Goal: Task Accomplishment & Management: Use online tool/utility

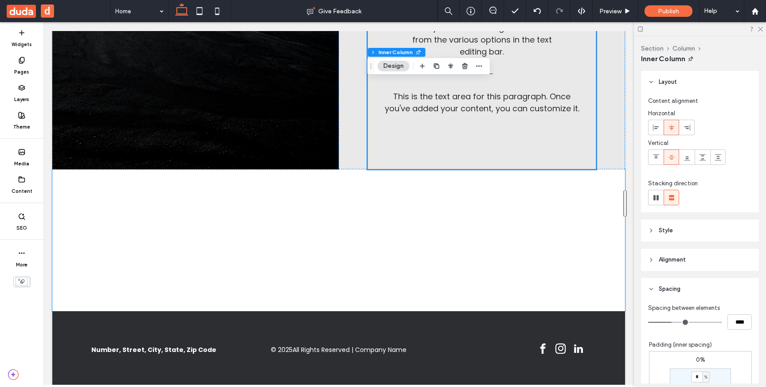
scroll to position [742, 0]
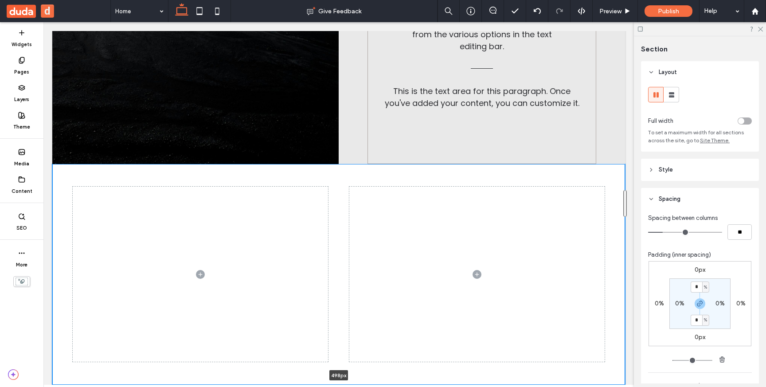
drag, startPoint x: 201, startPoint y: 304, endPoint x: 200, endPoint y: 403, distance: 98.4
type input "***"
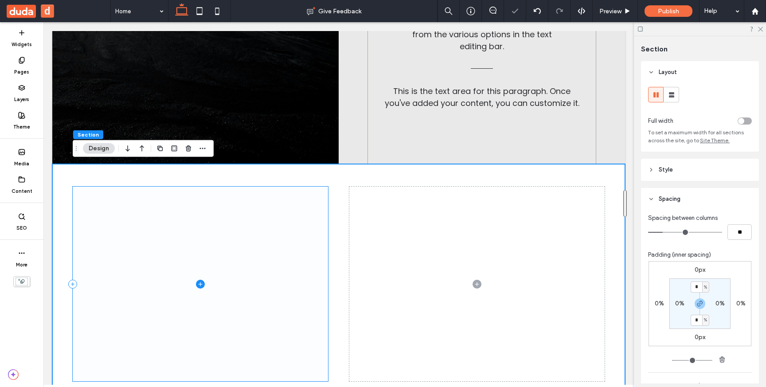
click at [199, 282] on icon at bounding box center [200, 284] width 9 height 9
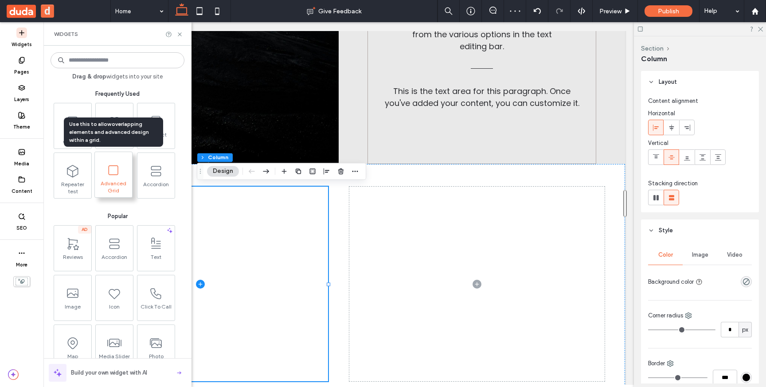
click at [109, 186] on span "Advanced Grid" at bounding box center [113, 186] width 37 height 12
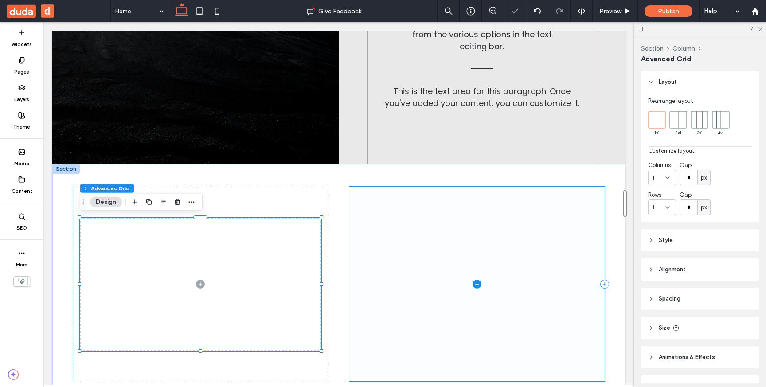
click at [370, 326] on span at bounding box center [476, 284] width 255 height 195
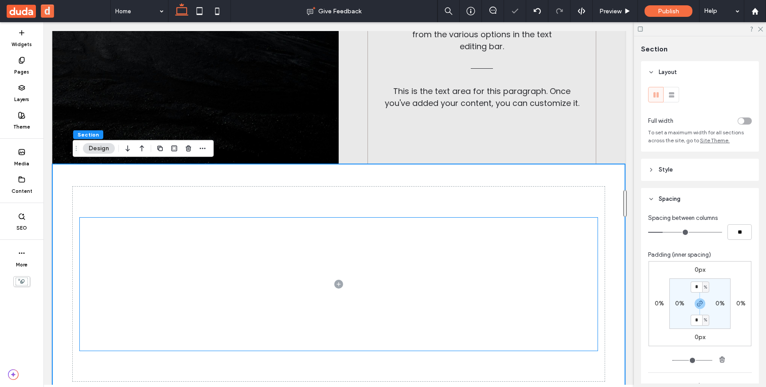
click at [377, 314] on span at bounding box center [339, 284] width 518 height 133
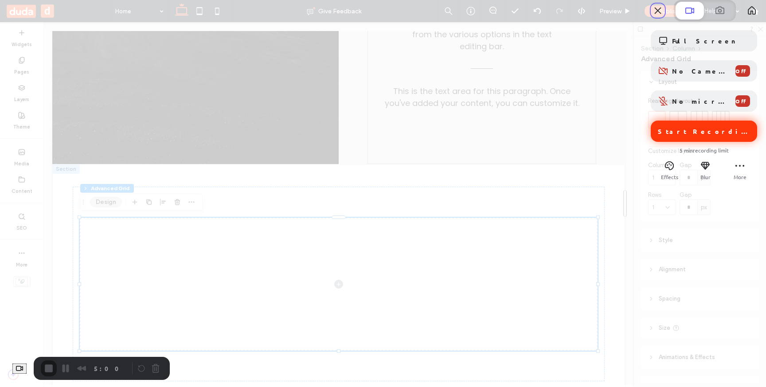
click at [703, 135] on span "Start Recording" at bounding box center [705, 131] width 94 height 8
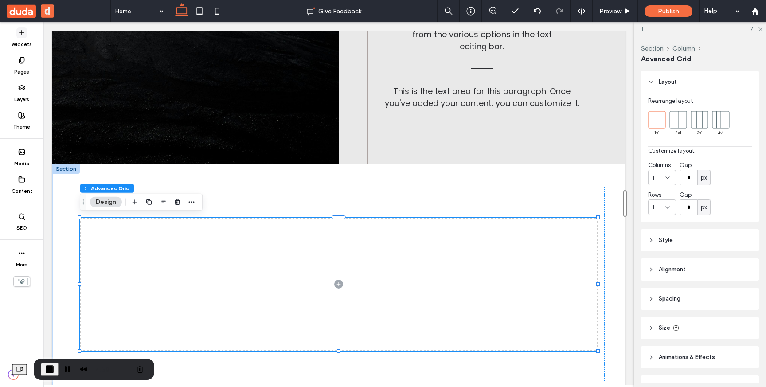
click at [21, 36] on icon at bounding box center [21, 32] width 7 height 7
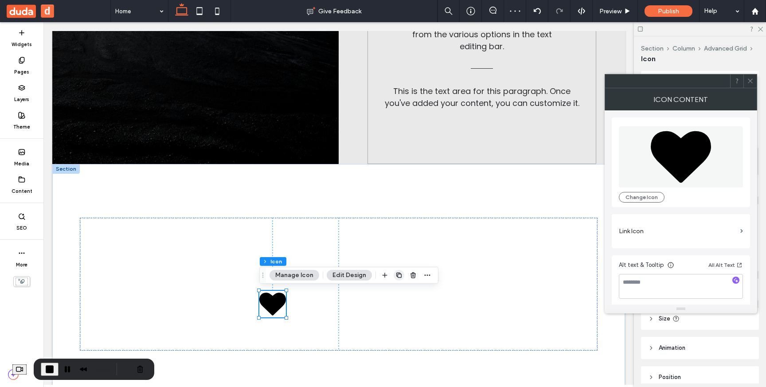
click at [398, 275] on icon "button" at bounding box center [398, 275] width 7 height 7
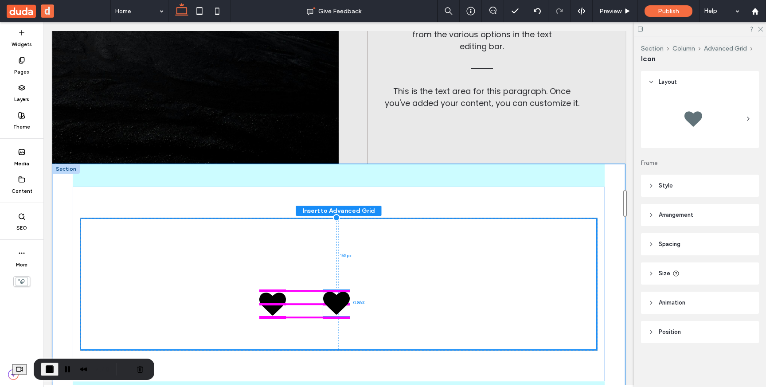
drag, startPoint x: 269, startPoint y: 301, endPoint x: 333, endPoint y: 301, distance: 63.8
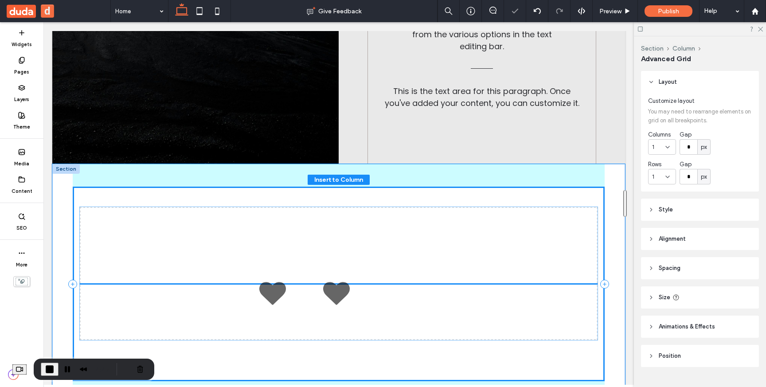
scroll to position [19, 0]
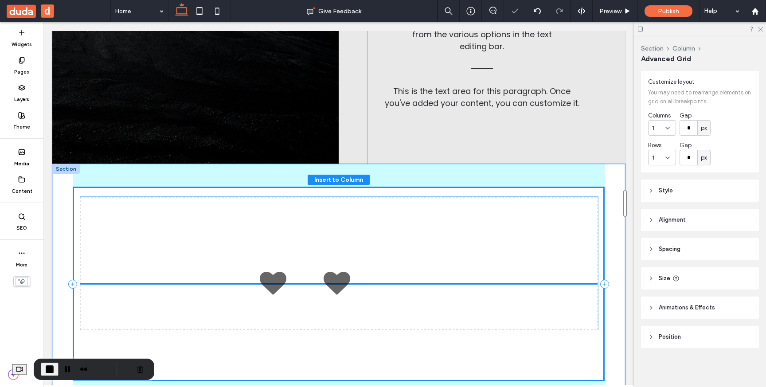
drag, startPoint x: 333, startPoint y: 301, endPoint x: 333, endPoint y: 282, distance: 19.1
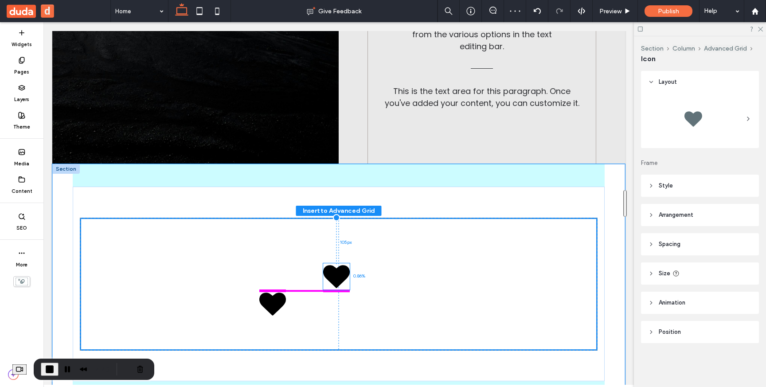
drag, startPoint x: 337, startPoint y: 300, endPoint x: 337, endPoint y: 276, distance: 24.8
drag, startPoint x: 337, startPoint y: 276, endPoint x: 335, endPoint y: 301, distance: 25.8
drag, startPoint x: 335, startPoint y: 301, endPoint x: 334, endPoint y: 312, distance: 10.7
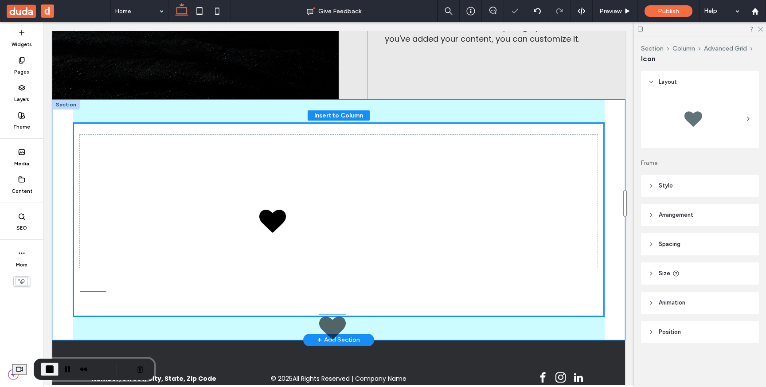
scroll to position [839, 0]
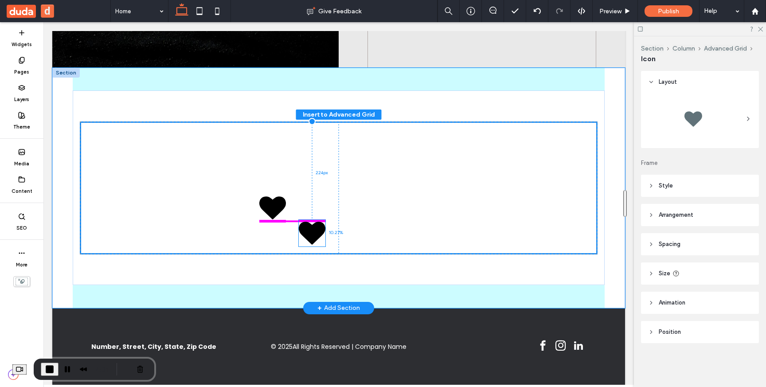
drag, startPoint x: 334, startPoint y: 312, endPoint x: 313, endPoint y: 231, distance: 83.3
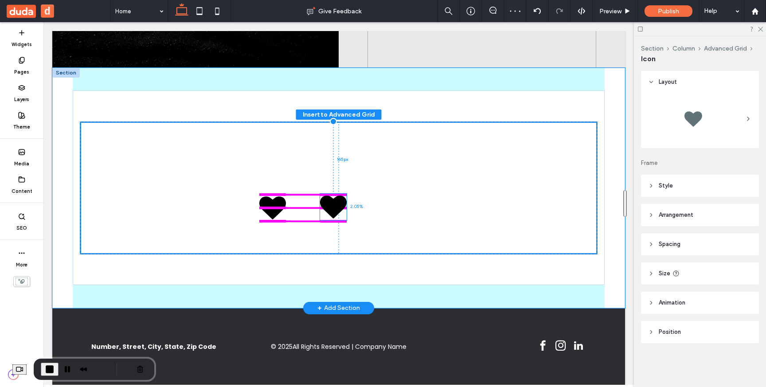
drag, startPoint x: 313, startPoint y: 231, endPoint x: 334, endPoint y: 207, distance: 32.4
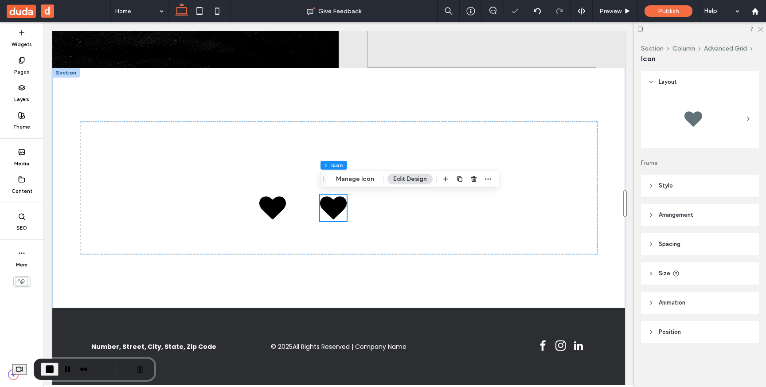
click at [55, 366] on span "End Recording" at bounding box center [49, 369] width 11 height 11
click at [24, 121] on label "Theme" at bounding box center [21, 126] width 17 height 10
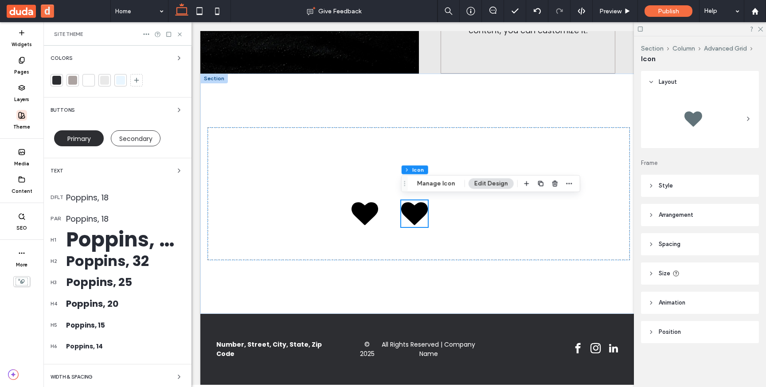
scroll to position [53, 0]
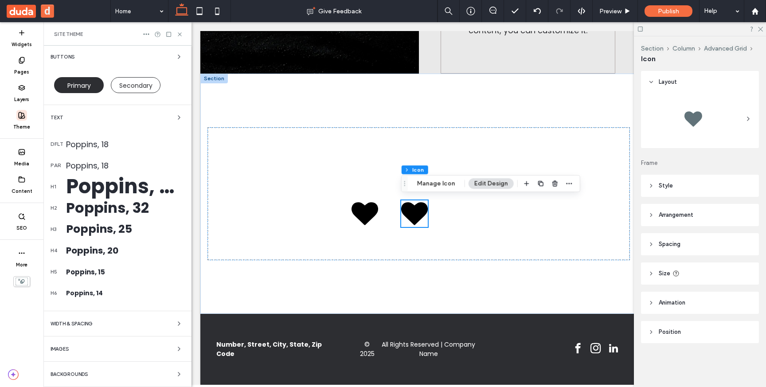
click at [105, 320] on div "WIDTH & SPACING" at bounding box center [118, 323] width 134 height 11
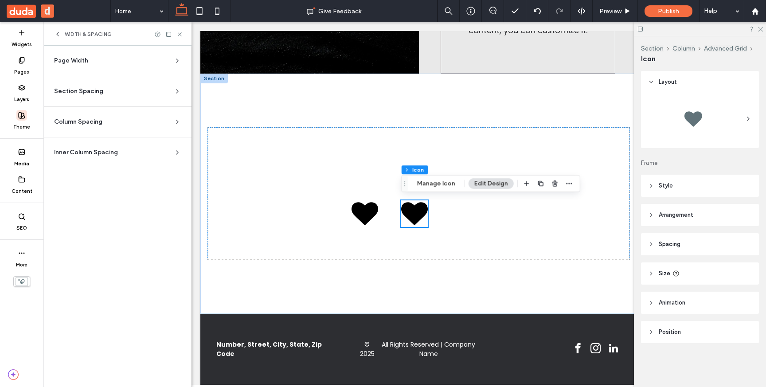
scroll to position [0, 0]
click at [136, 61] on div "Page Width" at bounding box center [114, 60] width 120 height 9
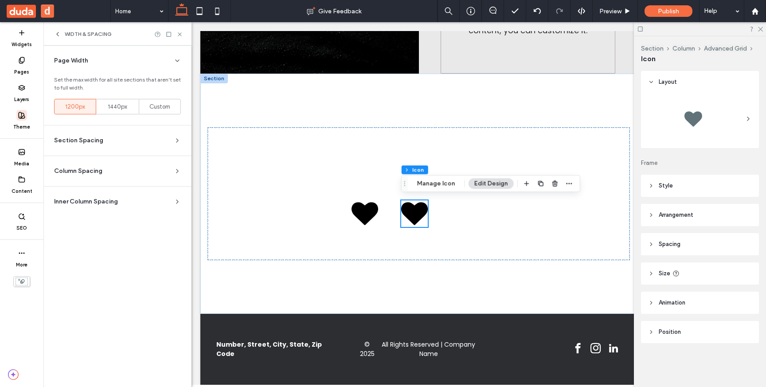
click at [173, 144] on div "Section Spacing" at bounding box center [114, 140] width 120 height 9
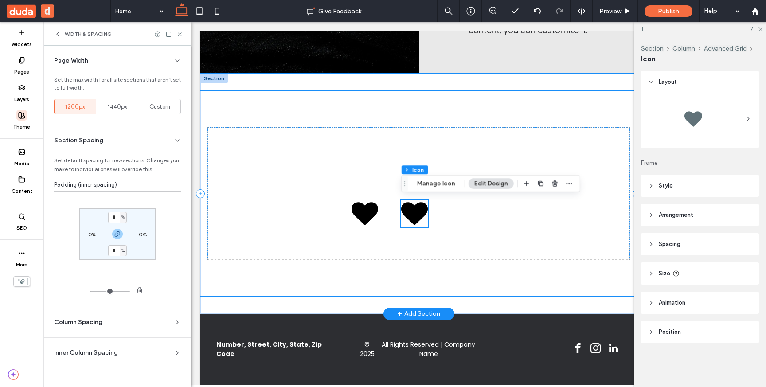
click at [617, 112] on div at bounding box center [418, 193] width 437 height 205
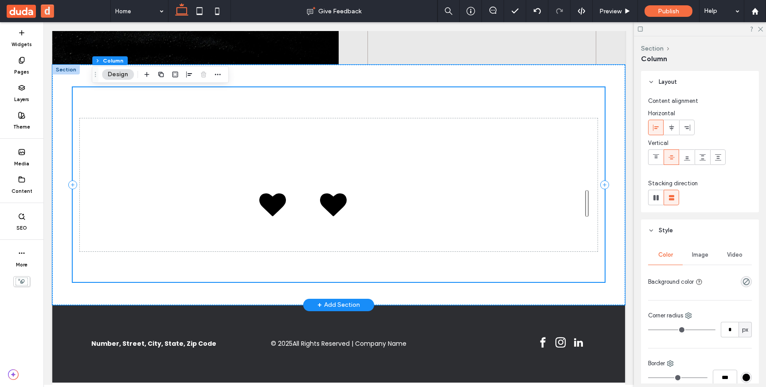
scroll to position [839, 0]
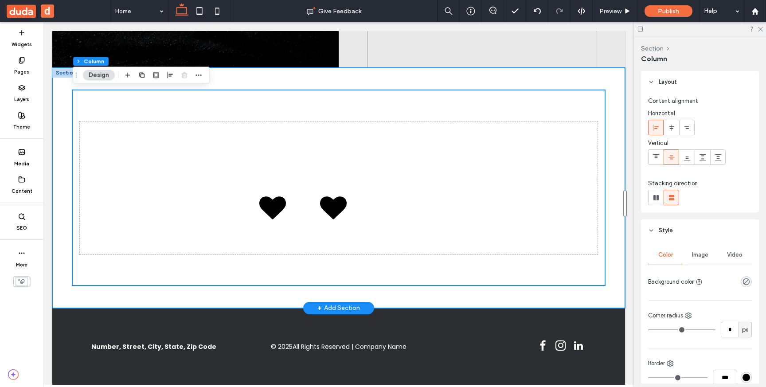
click at [613, 78] on div at bounding box center [338, 188] width 573 height 240
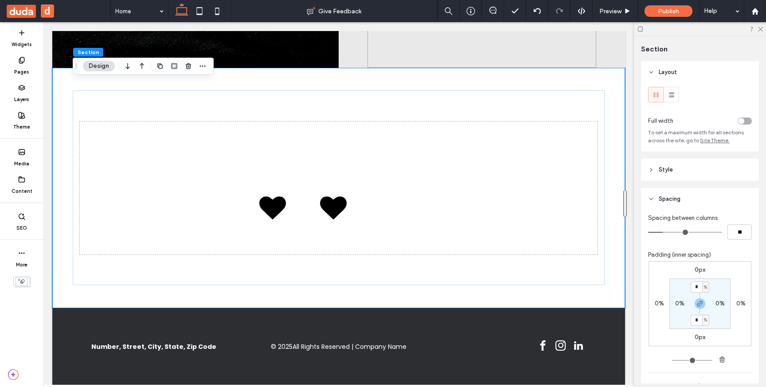
click at [651, 197] on icon at bounding box center [651, 199] width 6 height 6
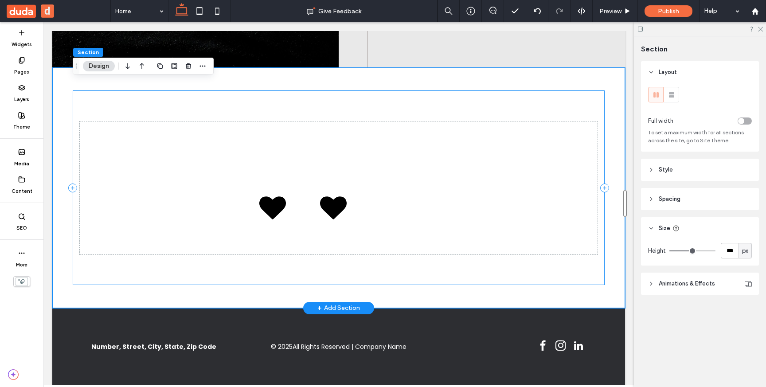
click at [276, 267] on div at bounding box center [339, 187] width 532 height 195
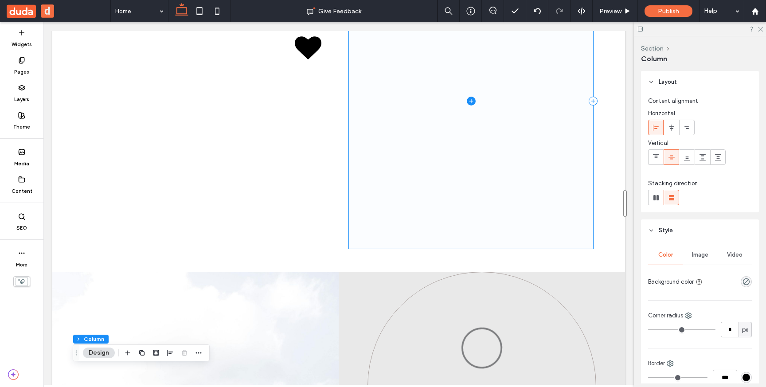
scroll to position [0, 0]
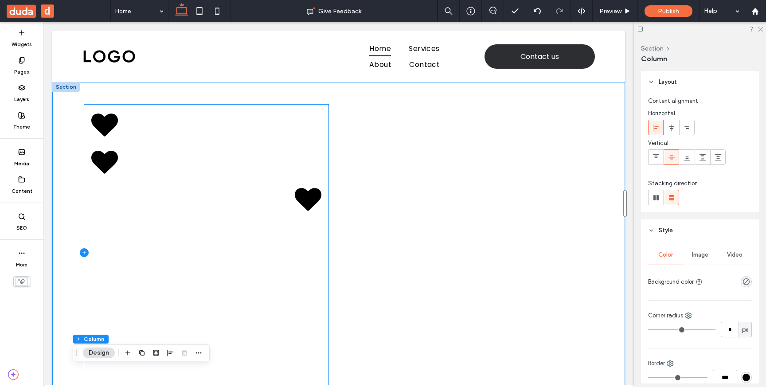
click at [84, 250] on icon at bounding box center [84, 252] width 9 height 9
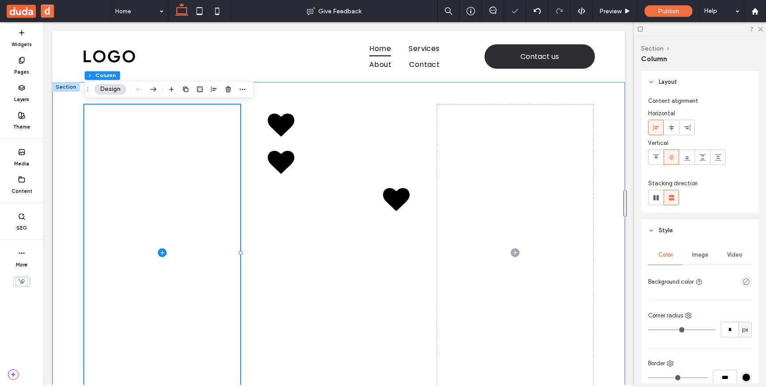
click at [414, 94] on div at bounding box center [339, 252] width 532 height 341
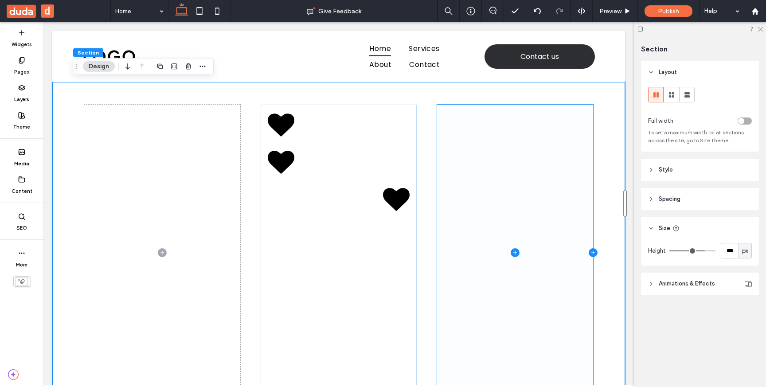
click at [593, 252] on icon at bounding box center [593, 252] width 9 height 9
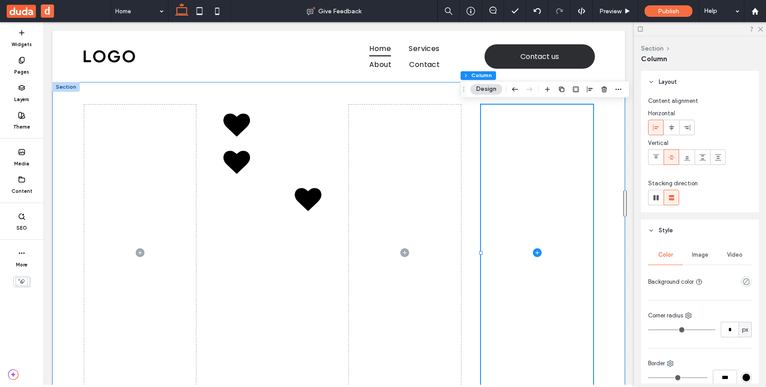
click at [655, 234] on header "Style" at bounding box center [700, 230] width 118 height 22
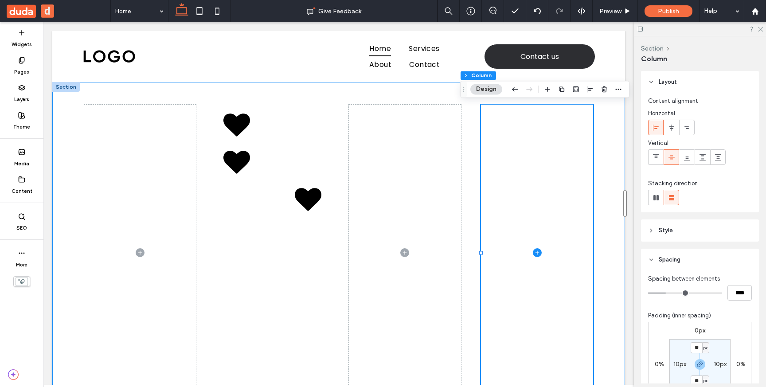
click at [659, 264] on span "Spacing" at bounding box center [670, 259] width 22 height 9
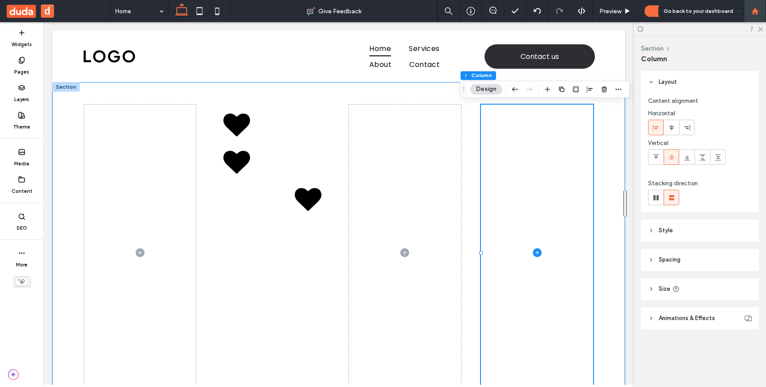
click at [756, 8] on icon at bounding box center [755, 12] width 8 height 8
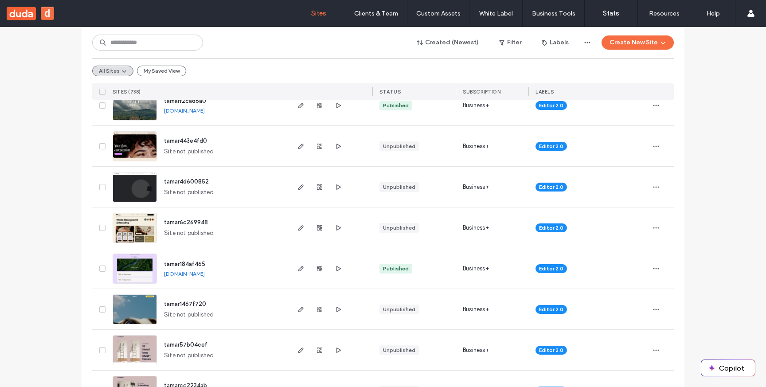
scroll to position [221, 0]
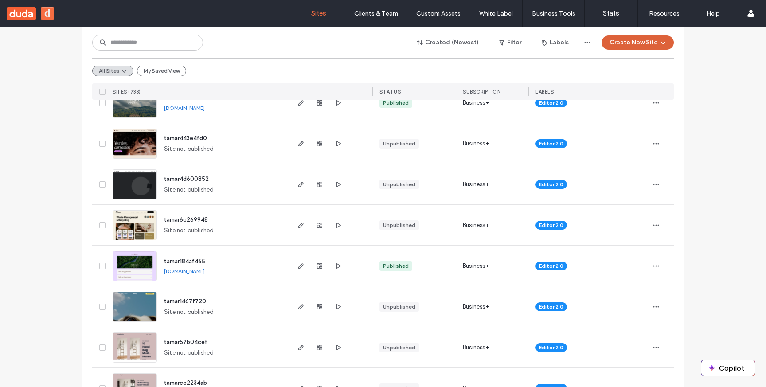
click at [622, 41] on button "Create New Site" at bounding box center [637, 42] width 72 height 14
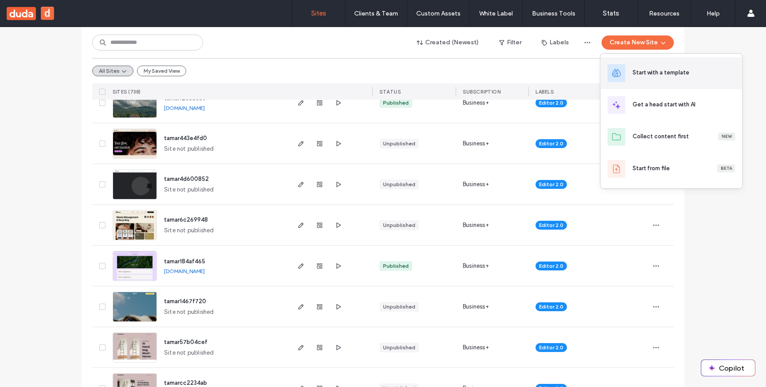
click at [636, 75] on div "Start with a template" at bounding box center [660, 72] width 57 height 9
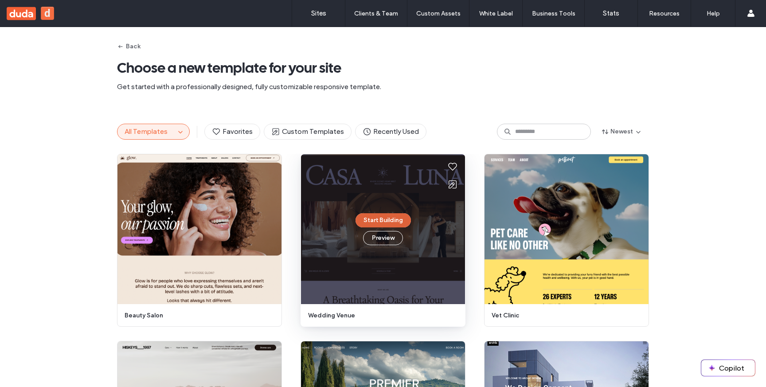
click at [383, 222] on button "Start Building" at bounding box center [382, 220] width 55 height 14
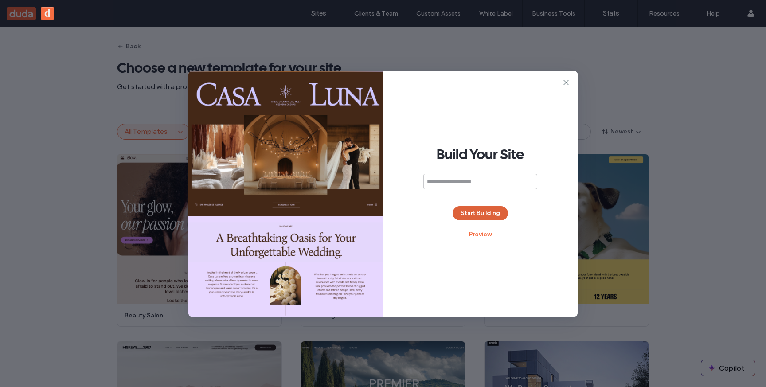
click at [481, 214] on button "Start Building" at bounding box center [480, 213] width 55 height 14
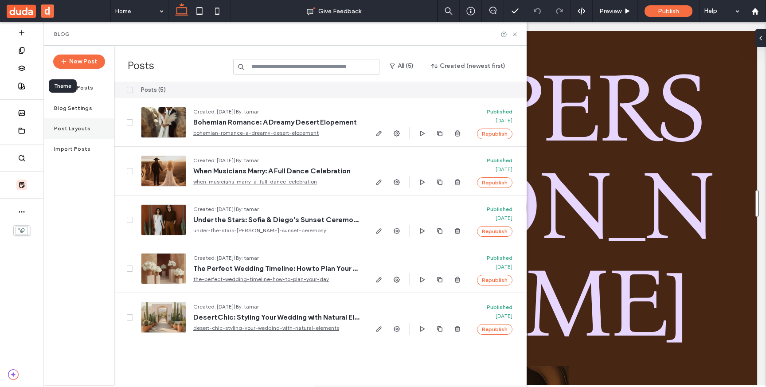
click at [67, 129] on label "Post Layouts" at bounding box center [72, 128] width 37 height 6
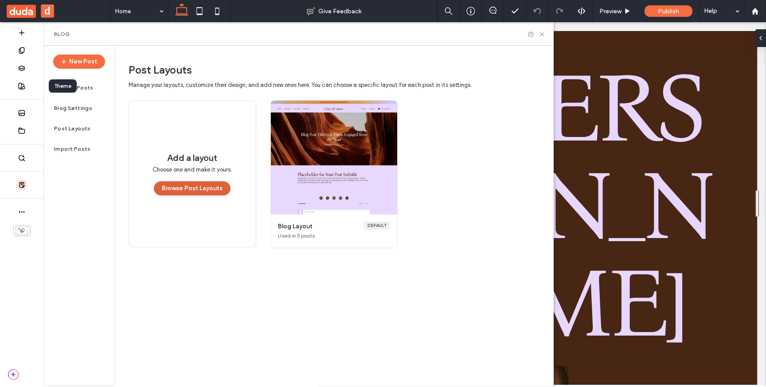
click at [212, 190] on button "Browse Post Layouts" at bounding box center [192, 188] width 77 height 14
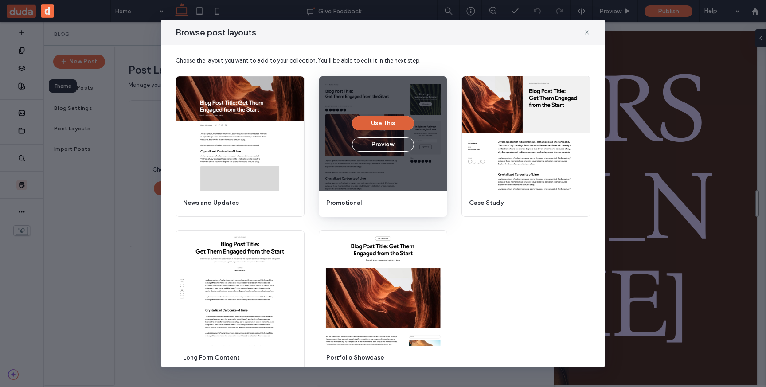
click at [378, 125] on button "Use This" at bounding box center [383, 123] width 62 height 14
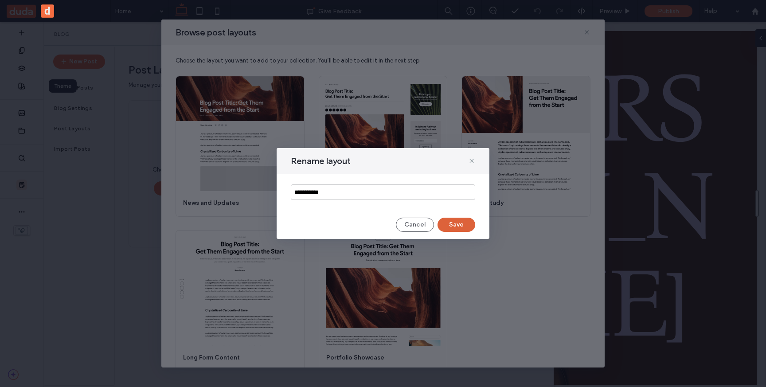
click at [458, 226] on button "Save" at bounding box center [456, 225] width 38 height 14
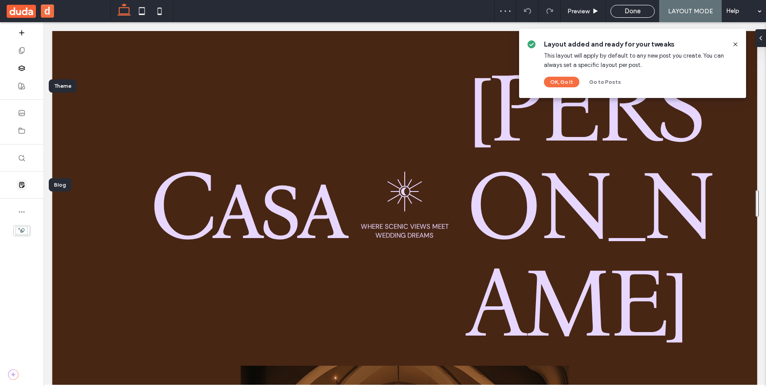
click at [23, 186] on use at bounding box center [22, 184] width 5 height 5
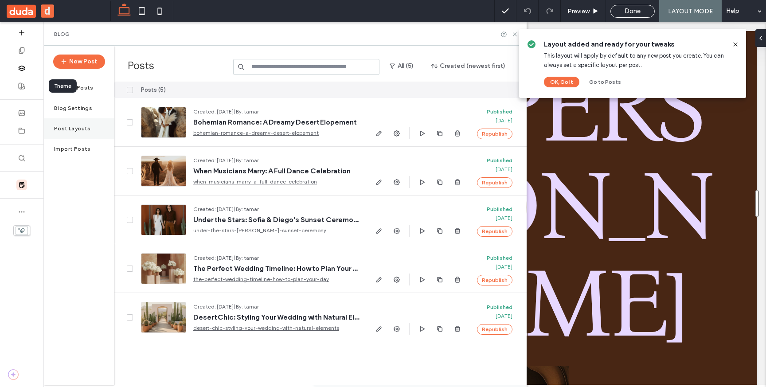
click at [64, 131] on label "Post Layouts" at bounding box center [72, 128] width 37 height 6
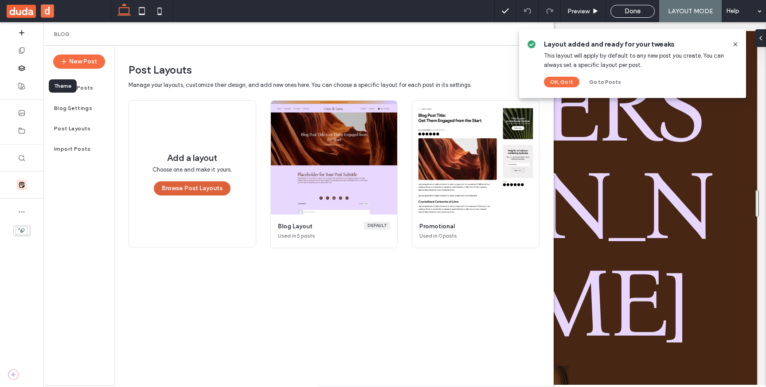
click at [205, 190] on button "Browse Post Layouts" at bounding box center [192, 188] width 77 height 14
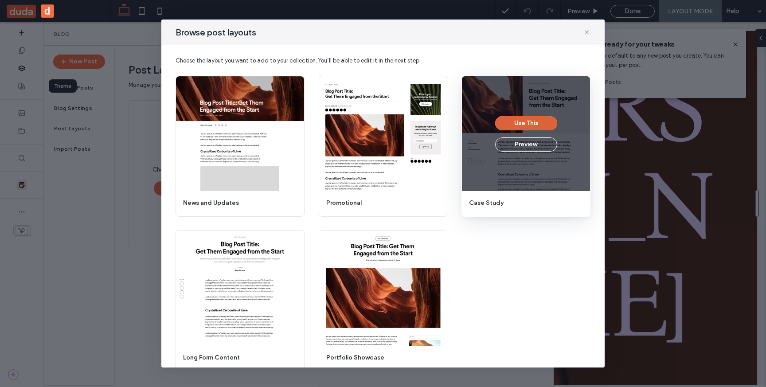
click at [526, 125] on button "Use This" at bounding box center [526, 123] width 62 height 14
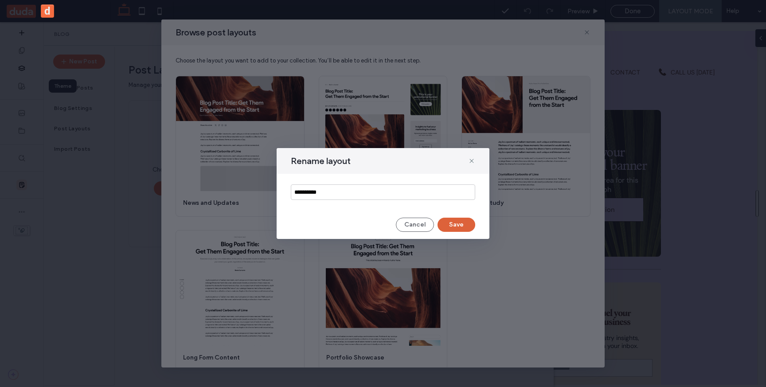
click at [465, 225] on button "Save" at bounding box center [456, 225] width 38 height 14
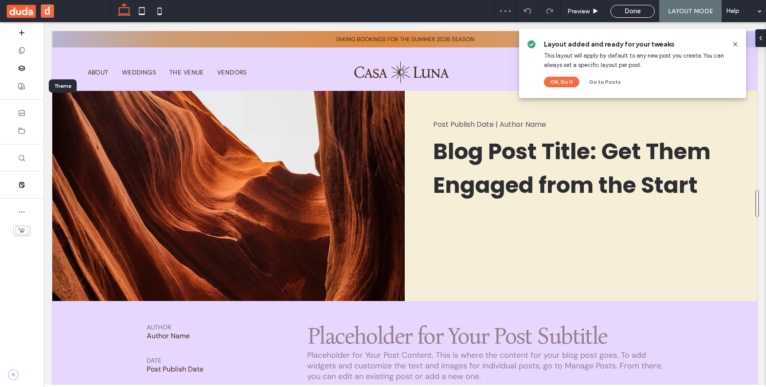
click at [735, 43] on icon at bounding box center [735, 44] width 7 height 7
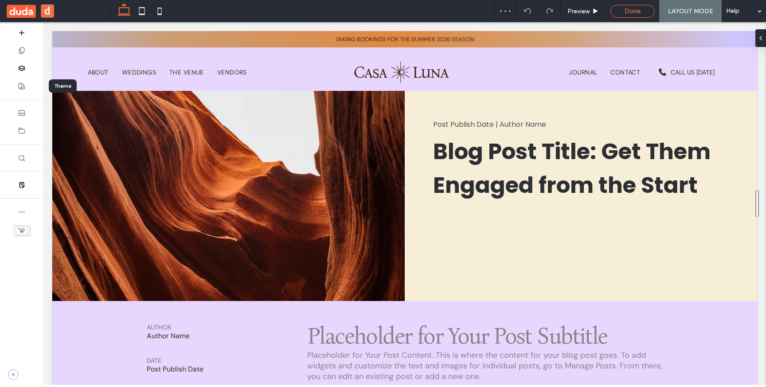
click at [627, 15] on div "Done" at bounding box center [632, 11] width 44 height 13
click at [638, 13] on span "Done" at bounding box center [632, 11] width 16 height 8
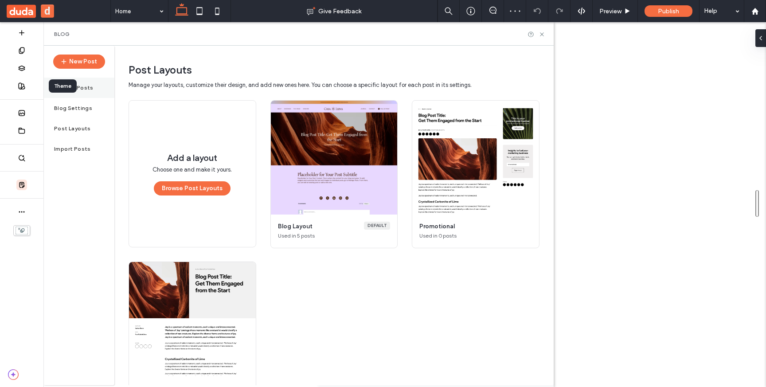
click at [93, 88] on div "Manage Posts" at bounding box center [78, 88] width 71 height 20
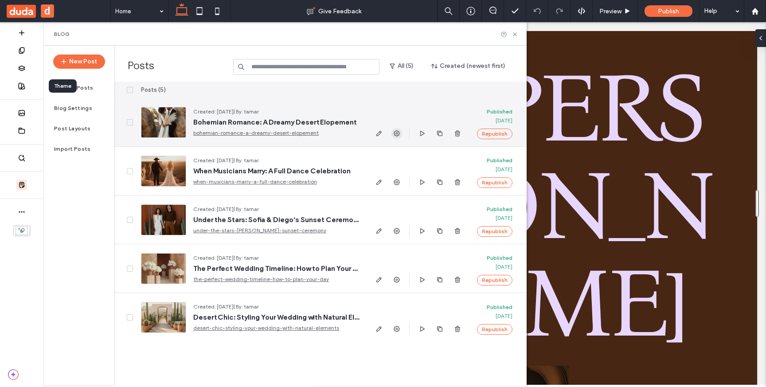
click at [398, 136] on icon "button" at bounding box center [396, 133] width 7 height 7
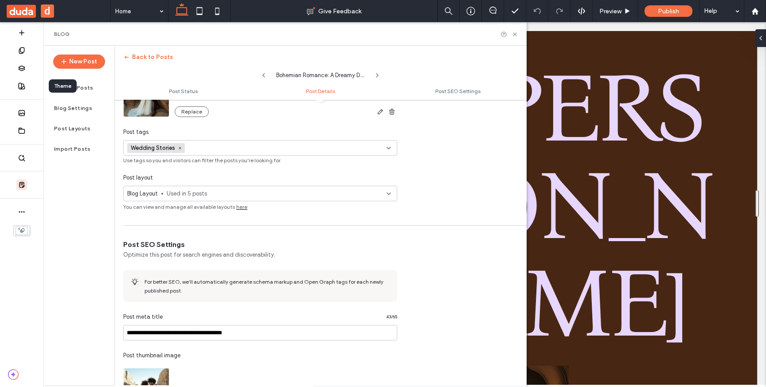
scroll to position [360, 0]
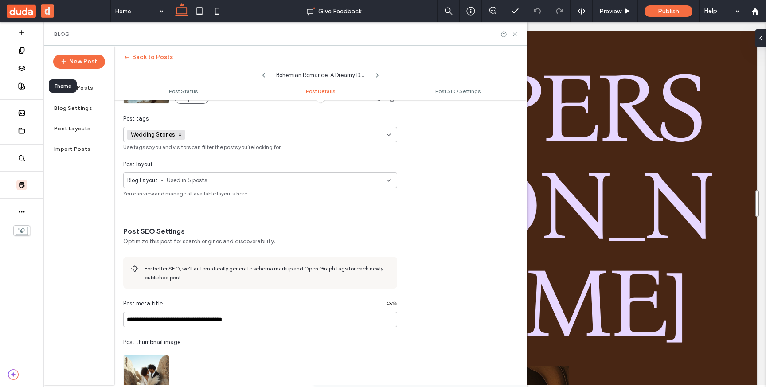
click at [299, 181] on span "Used in 5 posts" at bounding box center [277, 180] width 220 height 9
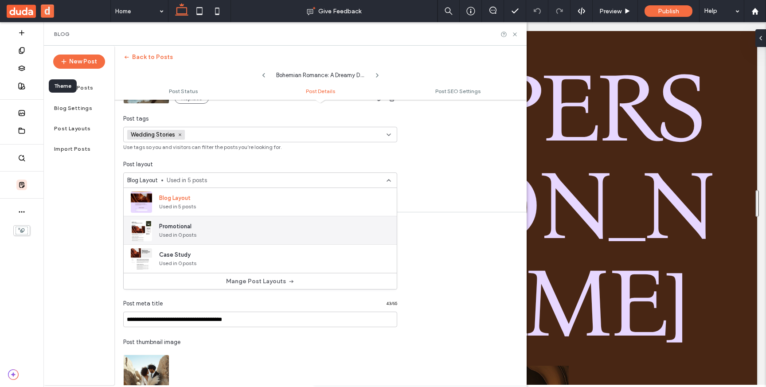
click at [235, 227] on div "Promotional Used in 0 posts" at bounding box center [260, 230] width 273 height 28
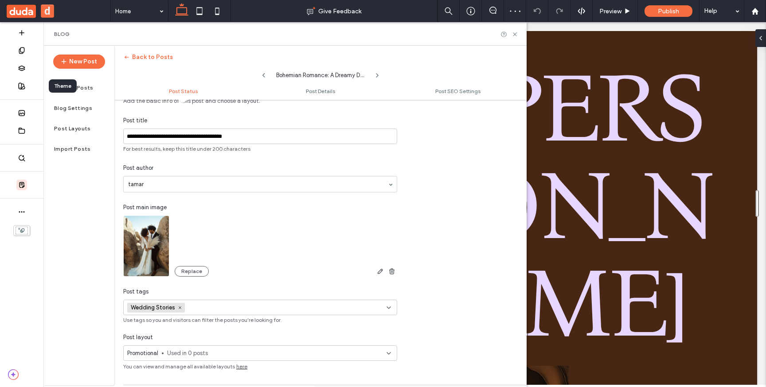
scroll to position [0, 0]
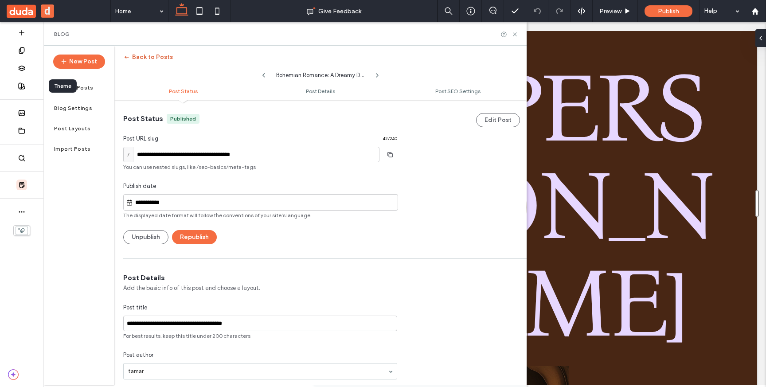
click at [129, 55] on icon "button" at bounding box center [126, 57] width 7 height 7
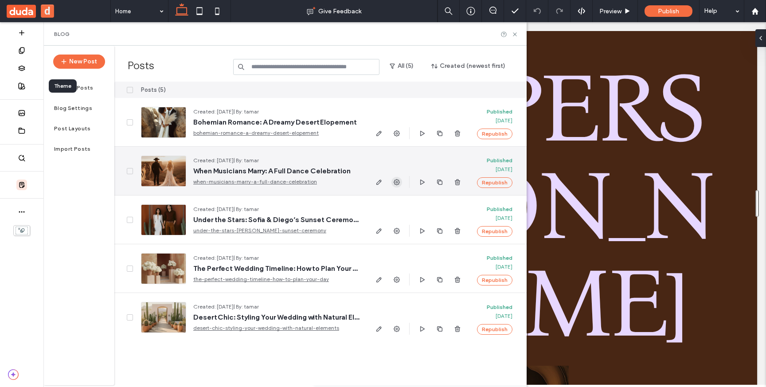
click at [397, 180] on icon "button" at bounding box center [396, 182] width 7 height 7
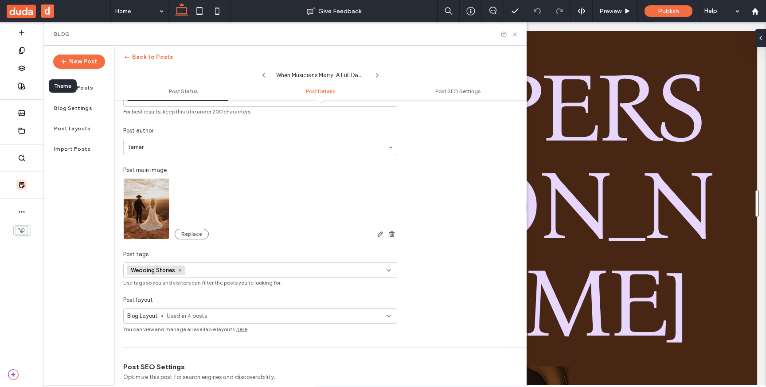
scroll to position [225, 0]
click at [244, 316] on span "Used in 4 posts" at bounding box center [277, 315] width 220 height 9
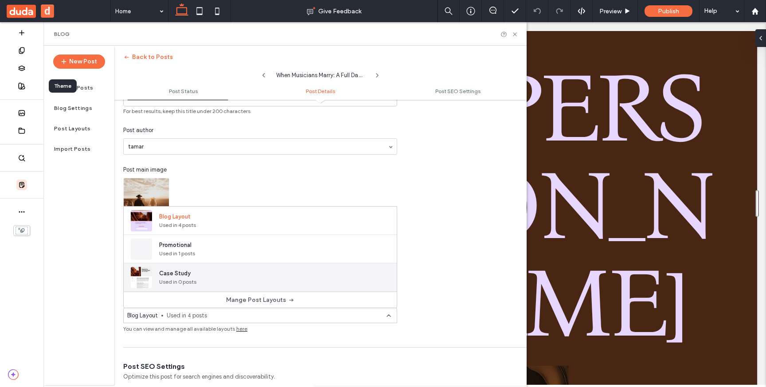
click at [233, 273] on div "Case Study Used in 0 posts" at bounding box center [260, 277] width 273 height 28
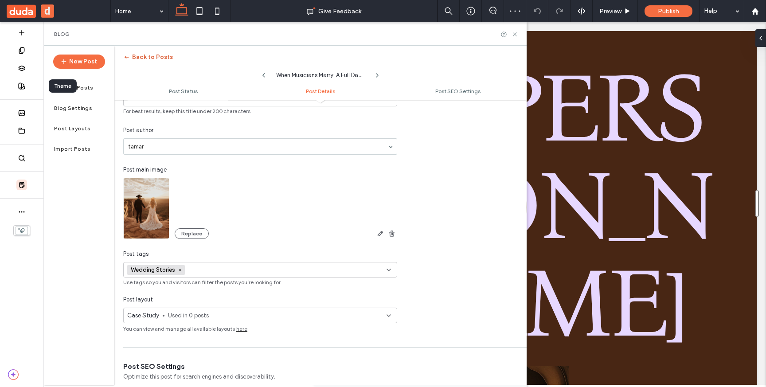
click at [158, 59] on button "Back to Posts" at bounding box center [148, 57] width 50 height 14
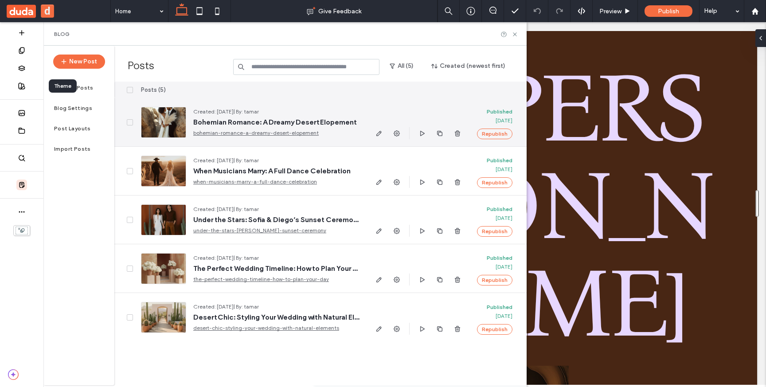
click at [130, 124] on span at bounding box center [130, 122] width 6 height 6
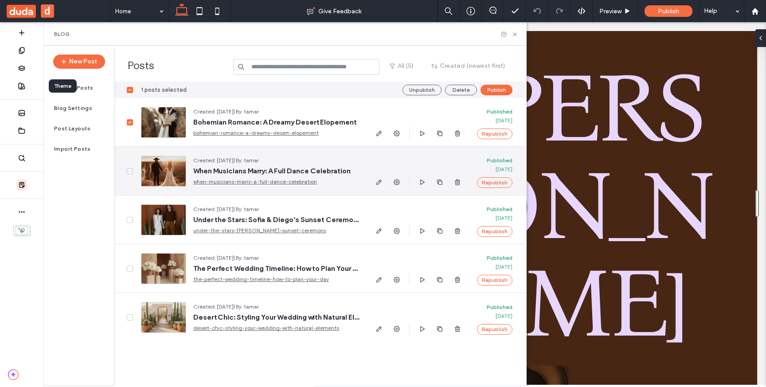
click at [130, 172] on icon at bounding box center [130, 171] width 4 height 3
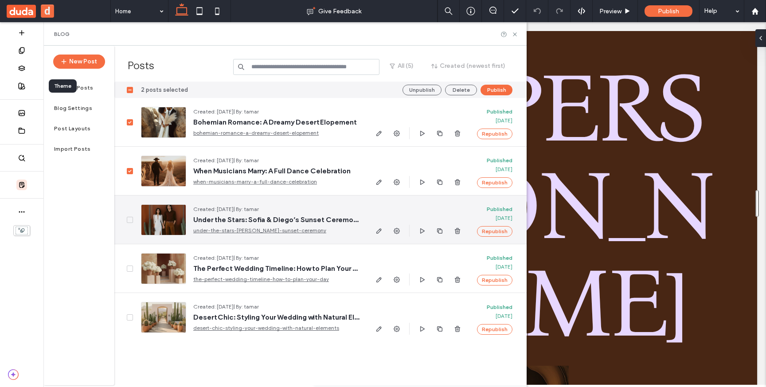
click at [130, 219] on icon at bounding box center [130, 220] width 4 height 3
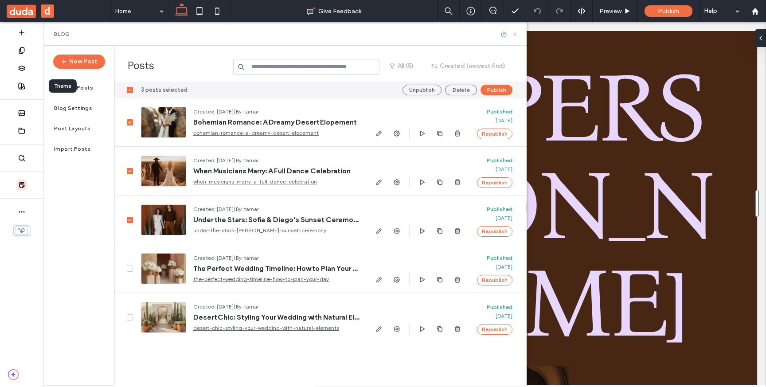
click at [515, 35] on icon at bounding box center [514, 34] width 7 height 7
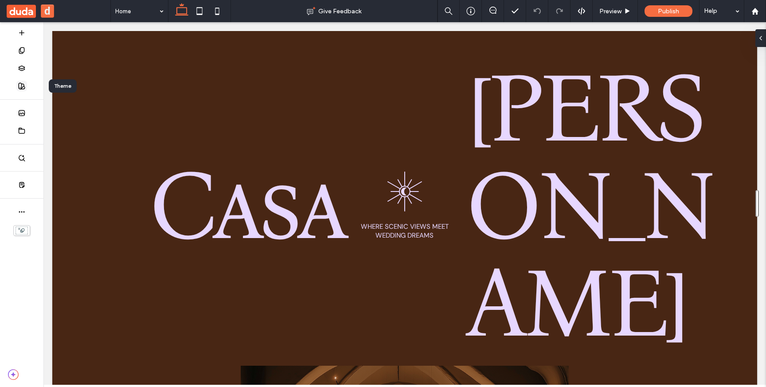
click at [20, 83] on use at bounding box center [22, 86] width 6 height 6
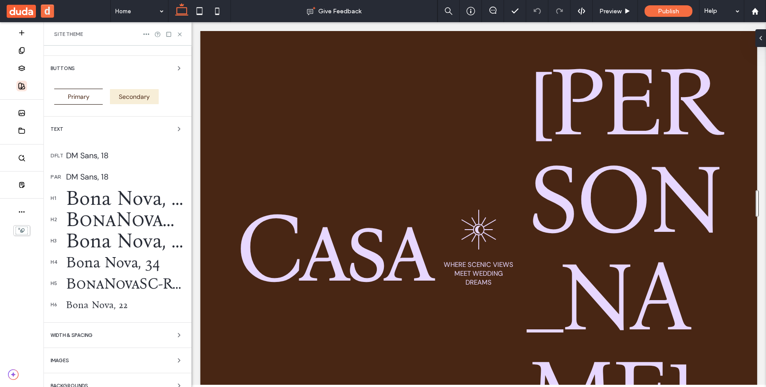
scroll to position [53, 0]
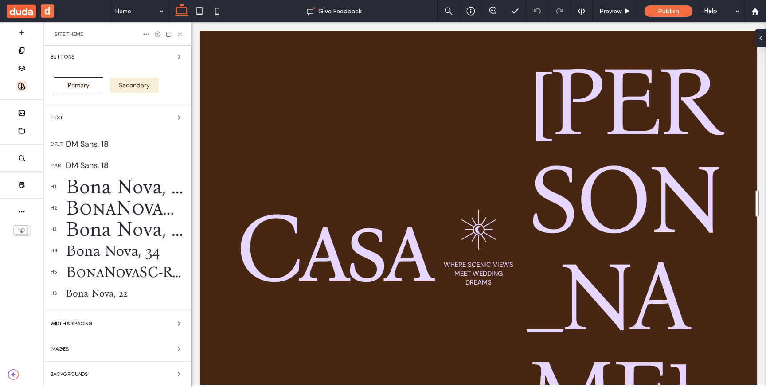
click at [146, 326] on div "WIDTH & SPACING" at bounding box center [118, 323] width 134 height 11
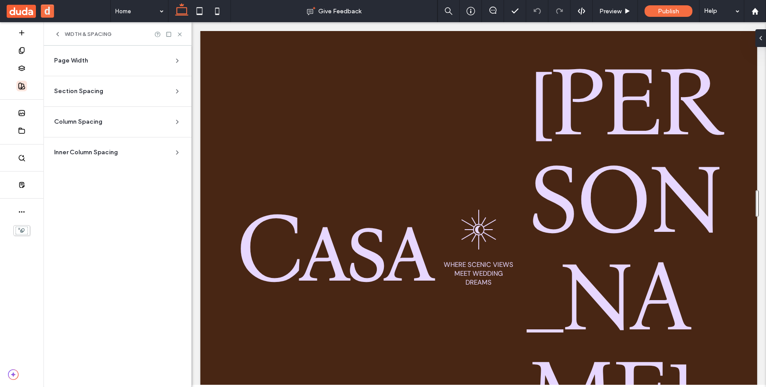
scroll to position [0, 0]
click at [121, 60] on div "Page Width" at bounding box center [114, 60] width 120 height 9
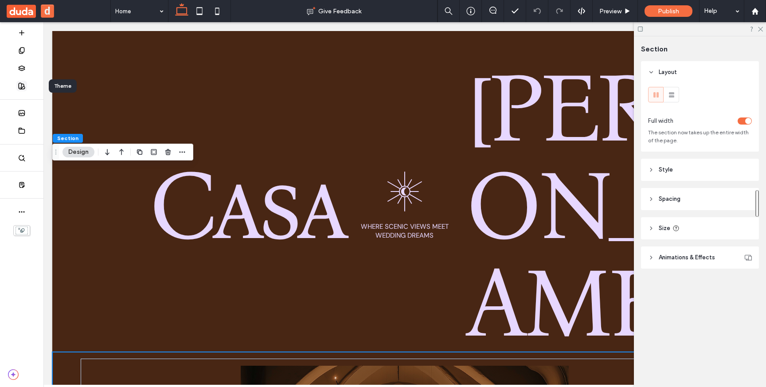
click at [19, 88] on use at bounding box center [22, 86] width 6 height 6
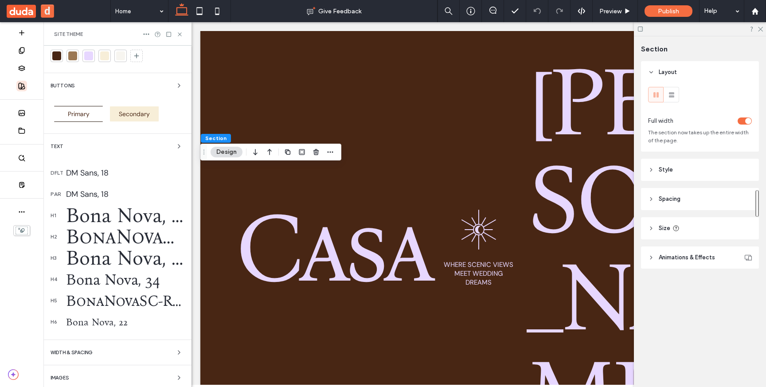
scroll to position [53, 0]
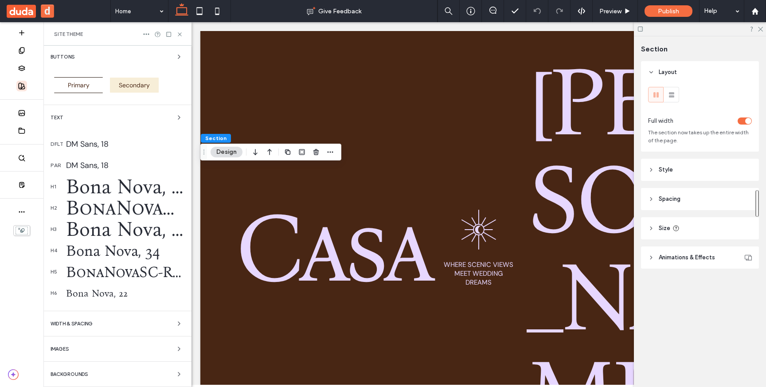
click at [82, 330] on div "Colors Buttons Primary Secondary Text dflt DM Sans, 18 par DM Sans, 18 h1 Bona …" at bounding box center [117, 189] width 148 height 394
click at [86, 326] on span "WIDTH & SPACING" at bounding box center [72, 323] width 42 height 5
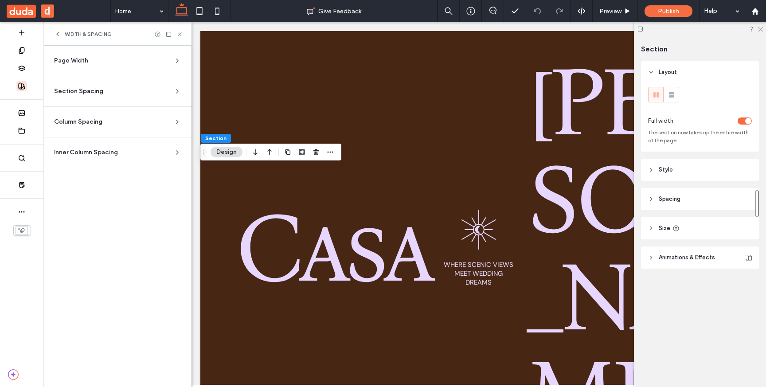
scroll to position [0, 0]
click at [125, 91] on div "Section Spacing" at bounding box center [114, 91] width 120 height 9
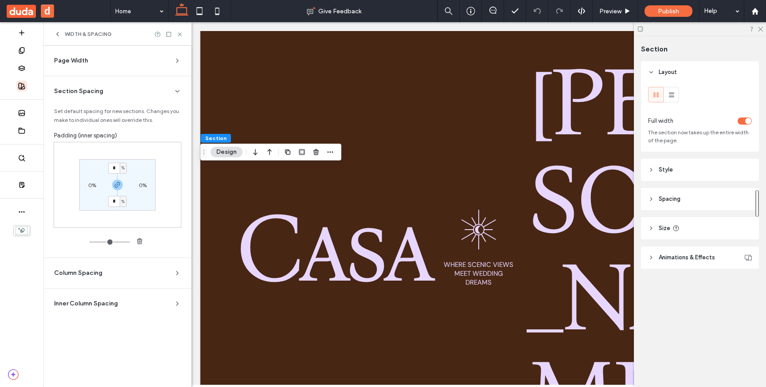
click at [746, 120] on div "toggle" at bounding box center [748, 121] width 6 height 6
click at [176, 89] on icon at bounding box center [177, 91] width 7 height 7
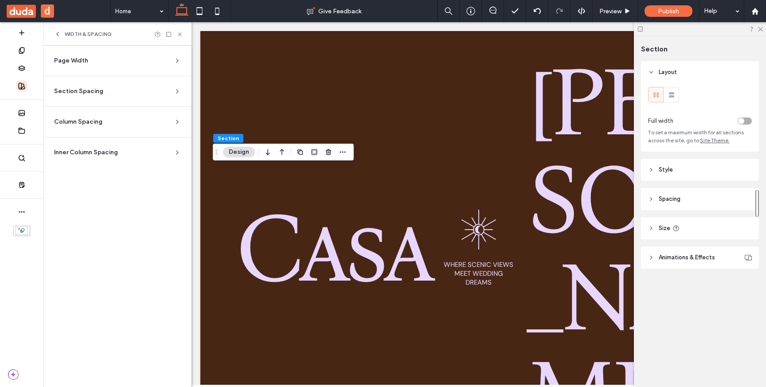
click at [717, 142] on span "Site Theme." at bounding box center [715, 140] width 30 height 7
click at [176, 60] on icon at bounding box center [177, 60] width 7 height 7
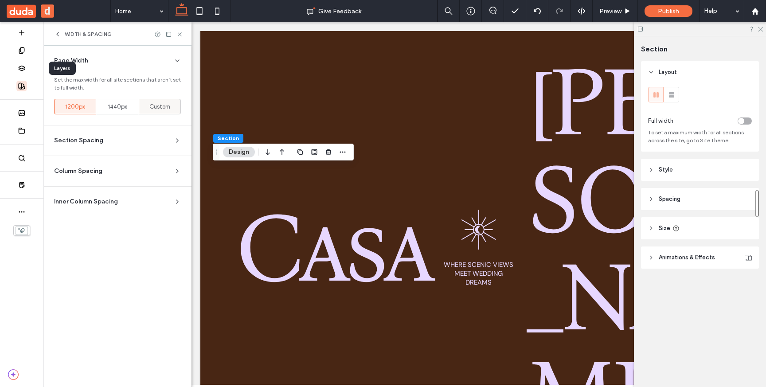
click at [156, 105] on span "Custom" at bounding box center [159, 106] width 21 height 9
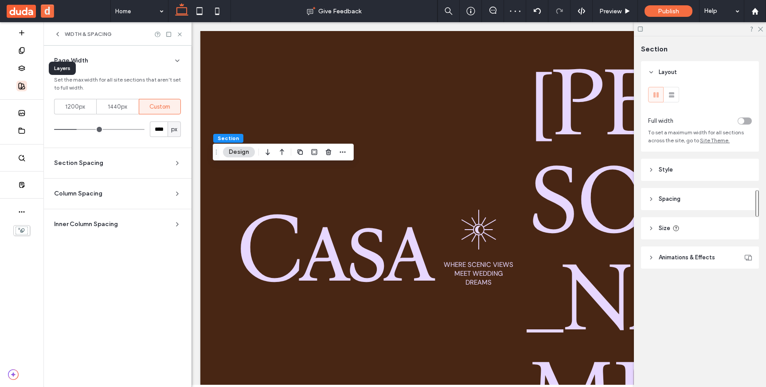
type input "****"
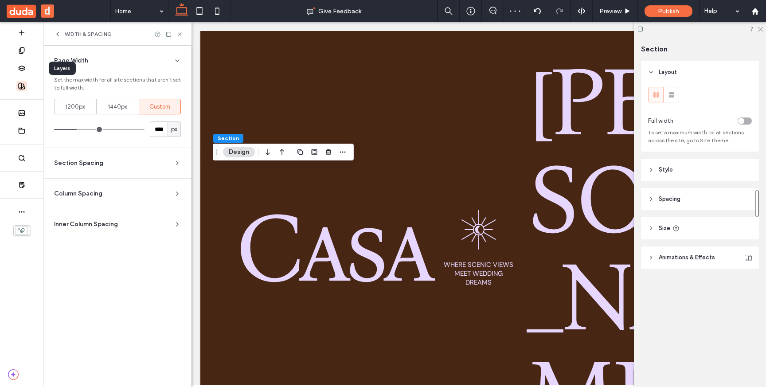
type input "****"
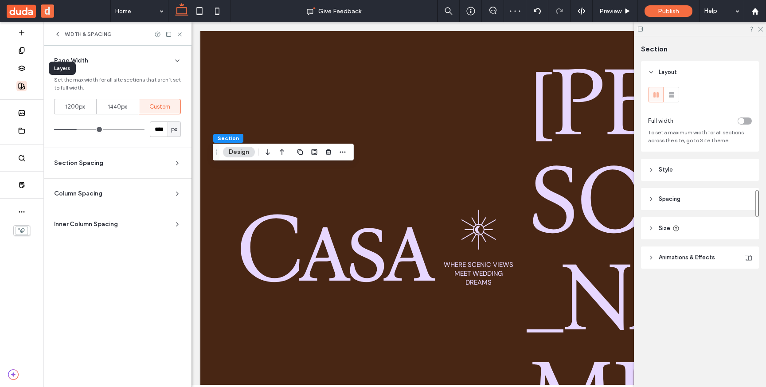
type input "****"
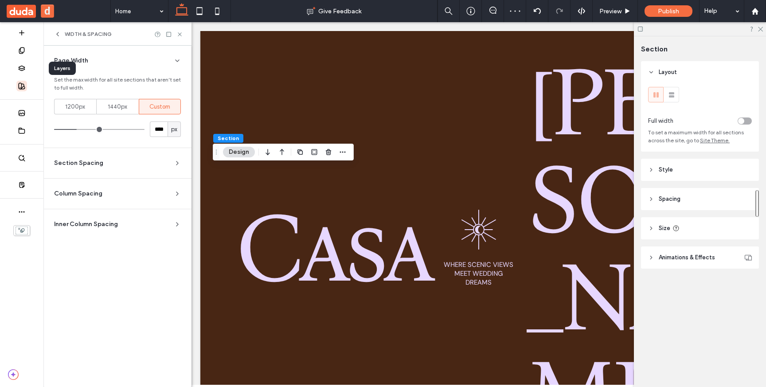
type input "****"
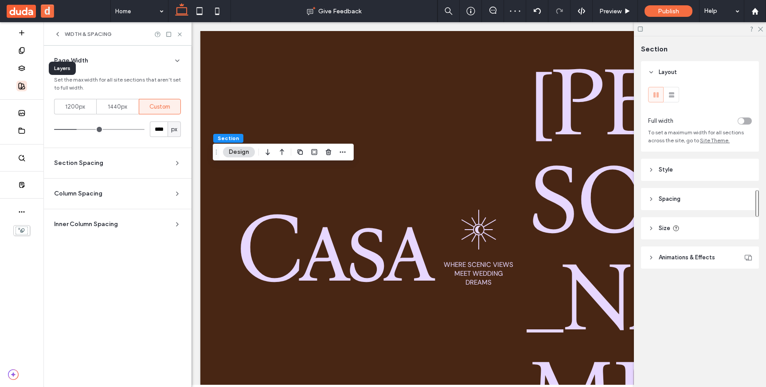
type input "****"
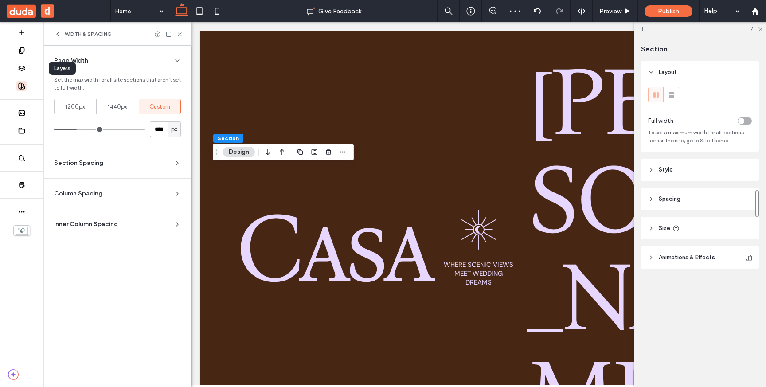
type input "****"
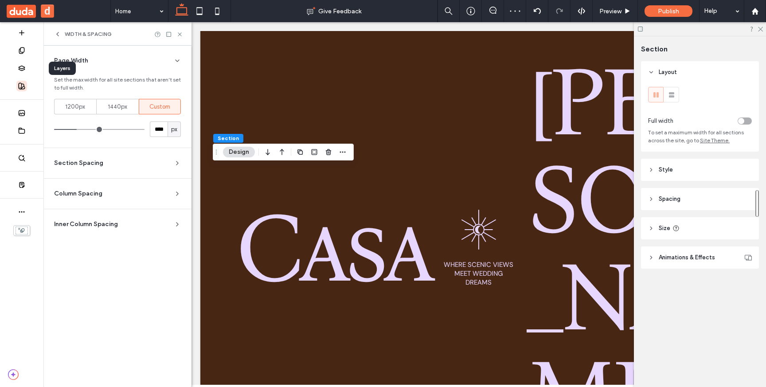
type input "****"
drag, startPoint x: 79, startPoint y: 129, endPoint x: 172, endPoint y: 143, distance: 94.5
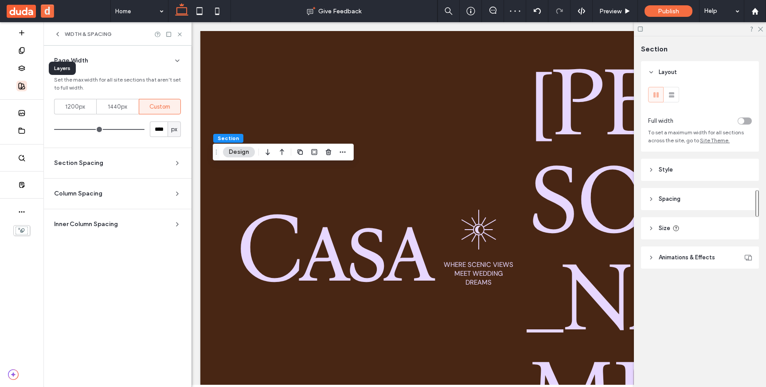
type input "****"
click at [144, 130] on input "range" at bounding box center [99, 129] width 90 height 1
click at [173, 129] on span "px" at bounding box center [174, 129] width 6 height 9
click at [172, 163] on span "vw" at bounding box center [174, 160] width 7 height 9
type input "***"
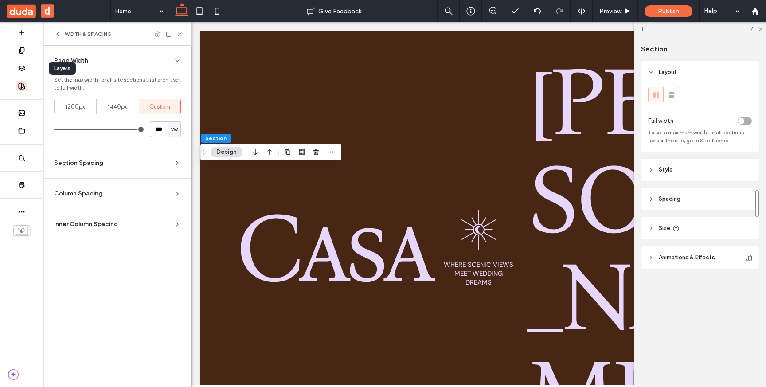
click at [741, 121] on div "toggle" at bounding box center [741, 121] width 6 height 6
click at [749, 121] on div "toggle" at bounding box center [748, 121] width 6 height 6
click at [180, 33] on icon at bounding box center [179, 34] width 7 height 7
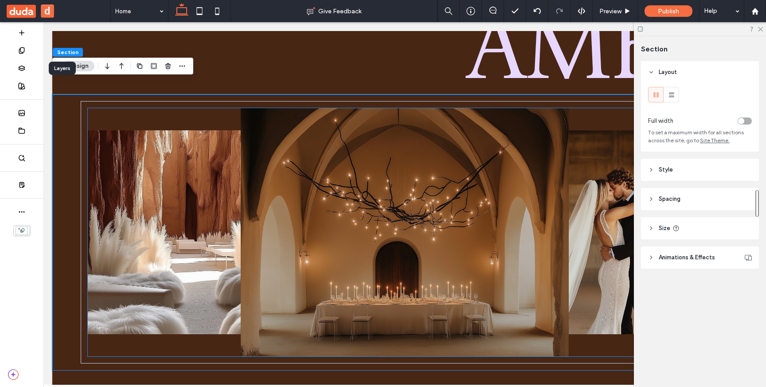
scroll to position [267, 0]
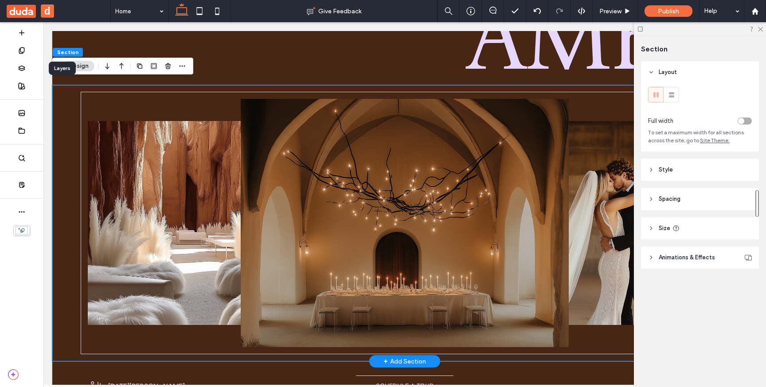
click at [408, 356] on div "+ Add Section" at bounding box center [404, 361] width 43 height 10
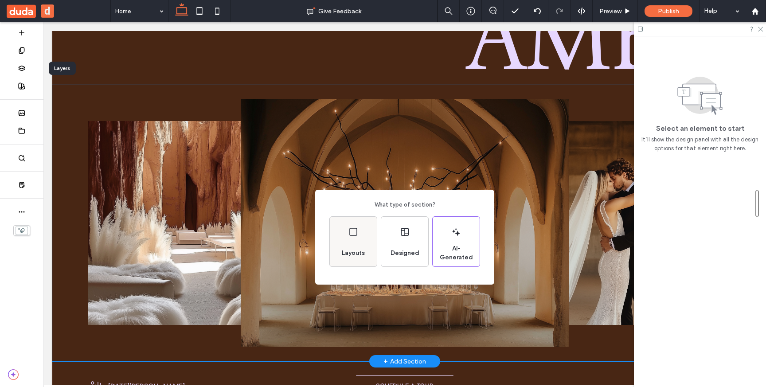
click at [362, 242] on div "Layouts" at bounding box center [353, 242] width 47 height 50
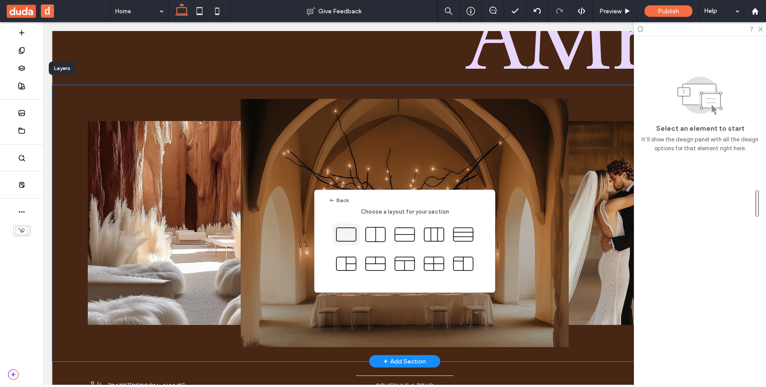
click at [352, 235] on icon at bounding box center [346, 234] width 22 height 22
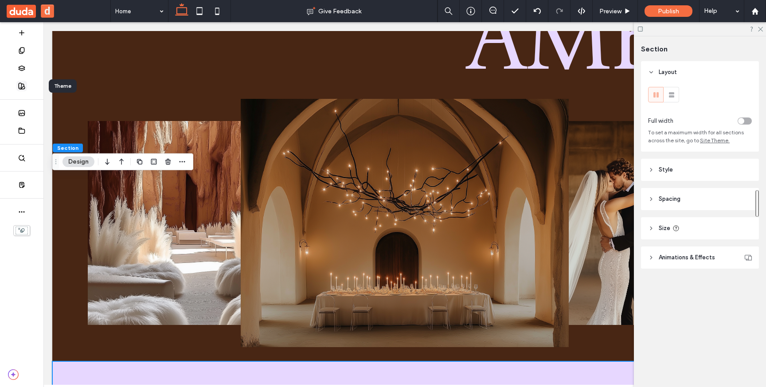
click at [23, 88] on icon at bounding box center [21, 85] width 7 height 7
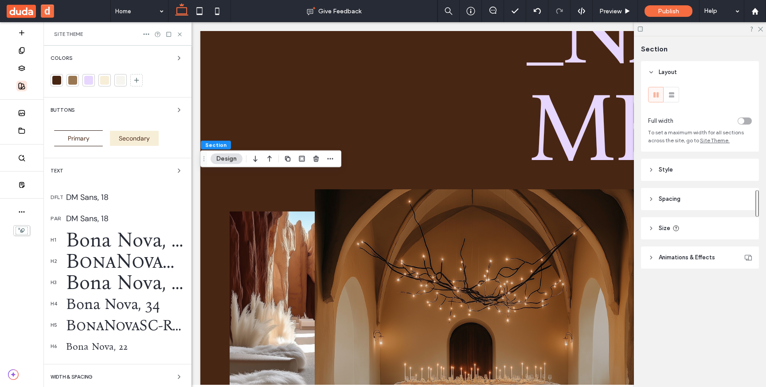
scroll to position [53, 0]
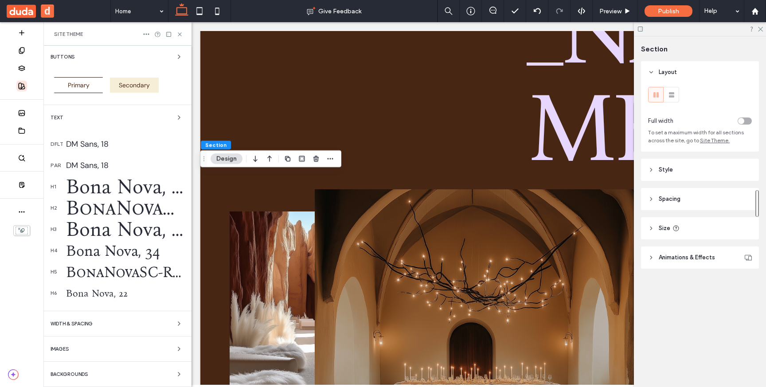
click at [119, 325] on div "WIDTH & SPACING" at bounding box center [118, 323] width 134 height 11
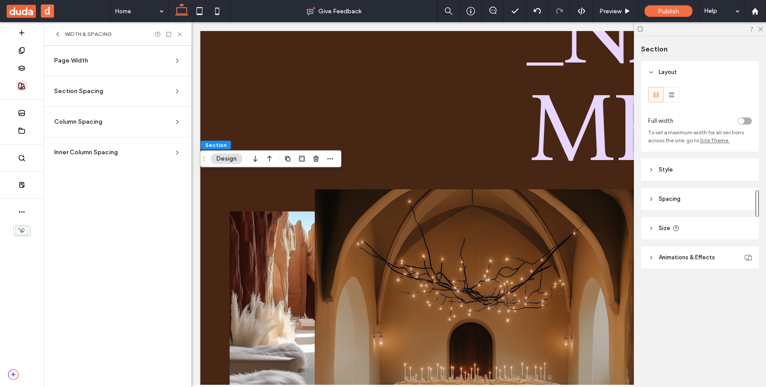
scroll to position [0, 0]
click at [149, 91] on div "Section Spacing" at bounding box center [114, 91] width 120 height 9
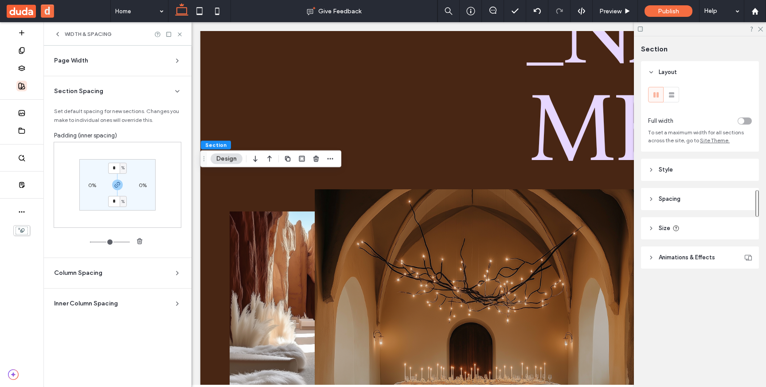
click at [168, 89] on div "Section Spacing" at bounding box center [114, 91] width 120 height 9
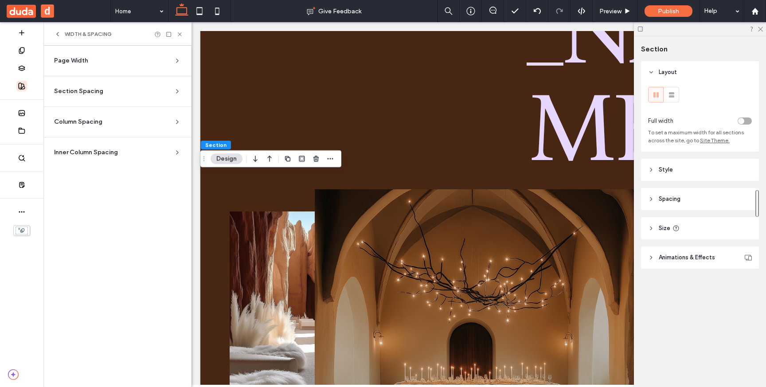
click at [692, 230] on header "Size" at bounding box center [700, 228] width 118 height 22
click at [681, 206] on header "Spacing" at bounding box center [700, 199] width 118 height 22
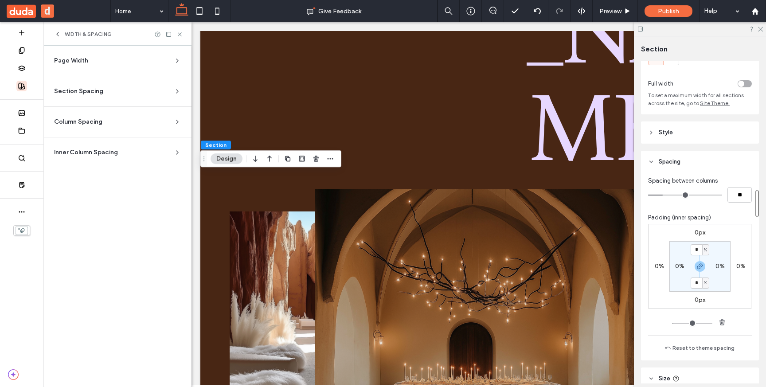
scroll to position [27, 0]
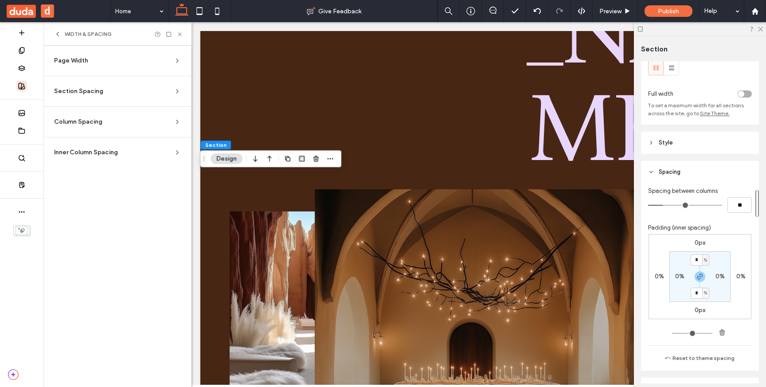
click at [176, 62] on icon at bounding box center [177, 60] width 7 height 7
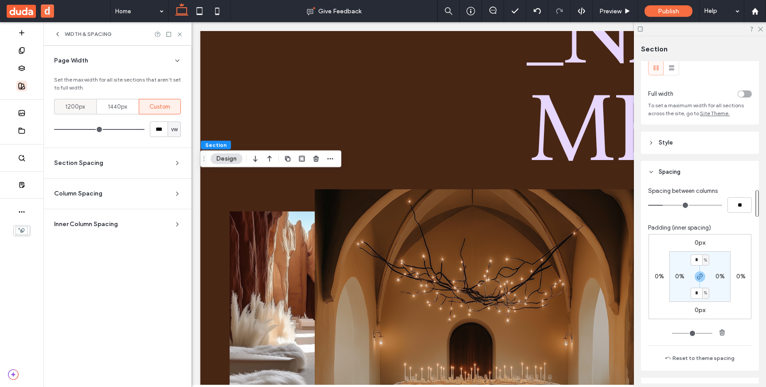
click at [73, 109] on span "1200px" at bounding box center [75, 106] width 20 height 9
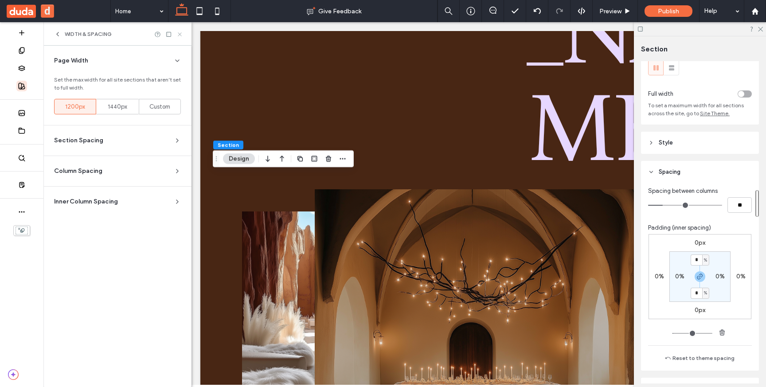
click at [180, 33] on icon at bounding box center [179, 34] width 7 height 7
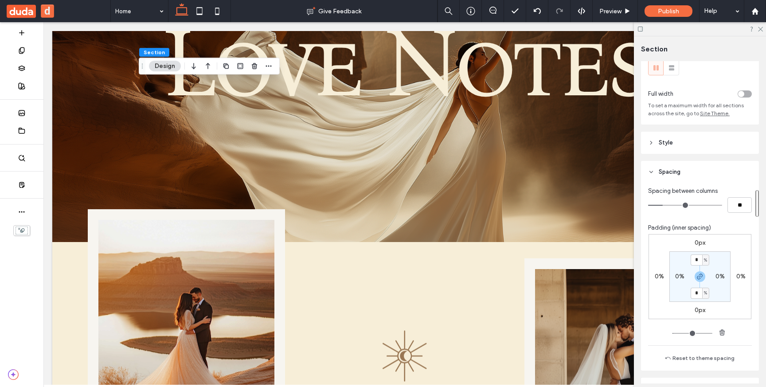
scroll to position [1385, 0]
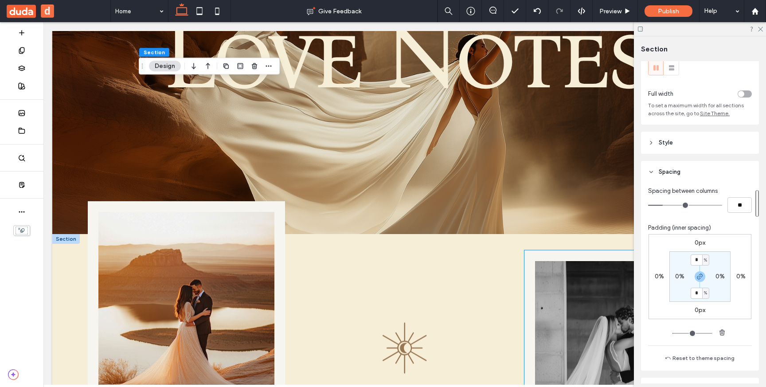
click at [592, 261] on img at bounding box center [623, 359] width 176 height 197
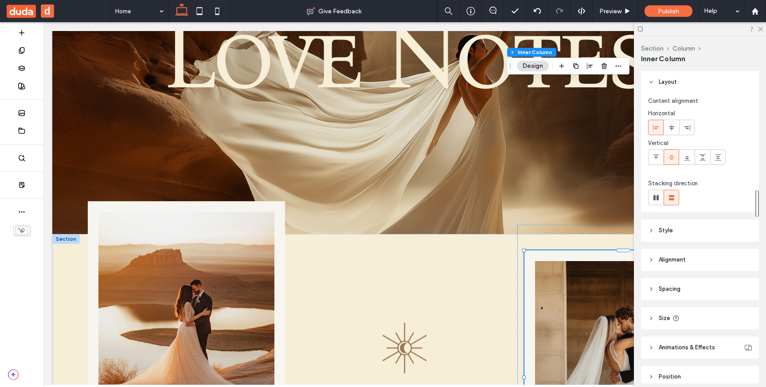
click at [663, 292] on span "Spacing" at bounding box center [670, 289] width 22 height 9
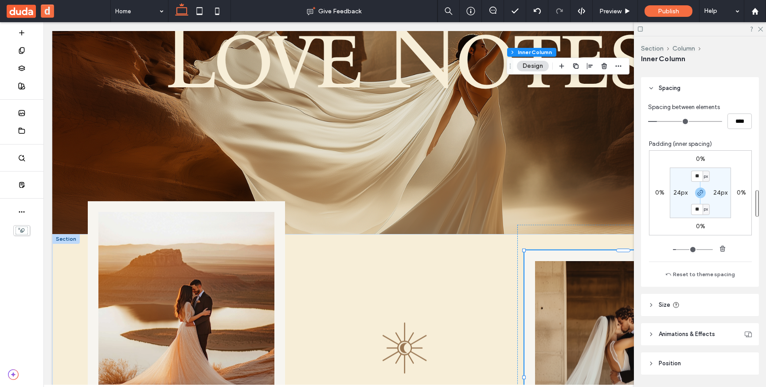
scroll to position [207, 0]
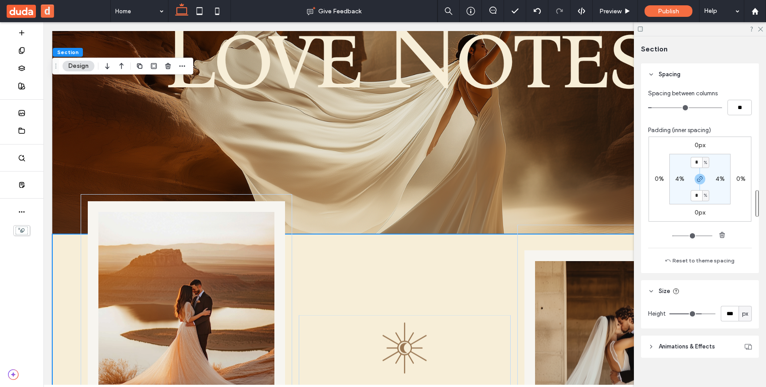
scroll to position [130, 0]
